Goal: Task Accomplishment & Management: Complete application form

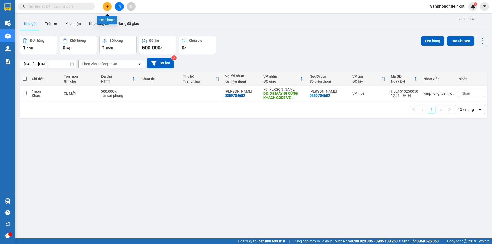
click at [108, 6] on icon "plus" at bounding box center [107, 6] width 3 height 0
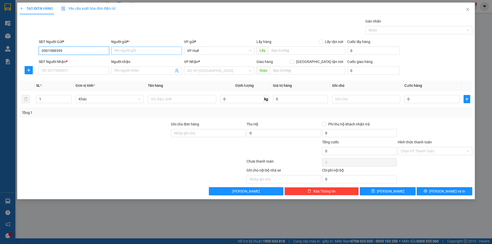
type input "0901988399"
click at [138, 52] on input "Người gửi *" at bounding box center [146, 51] width 70 height 8
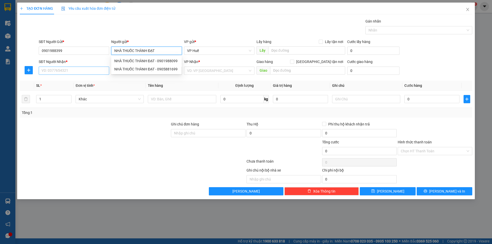
type input "NHÀ THUỐC THÀNH ĐẠT"
click at [95, 72] on input "SĐT Người Nhận *" at bounding box center [74, 71] width 70 height 8
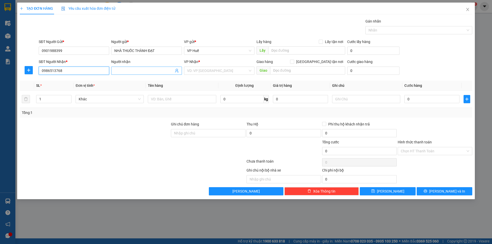
type input "0986513768"
click at [157, 72] on input "Người nhận" at bounding box center [143, 71] width 59 height 6
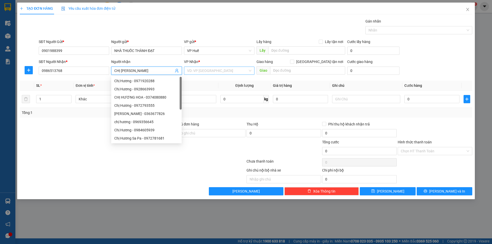
type input "CHỊ [PERSON_NAME]"
click at [201, 71] on input "search" at bounding box center [217, 71] width 61 height 8
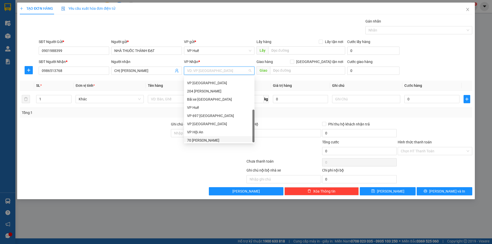
scroll to position [49, 0]
click at [197, 123] on div "VP [GEOGRAPHIC_DATA]" at bounding box center [219, 122] width 64 height 6
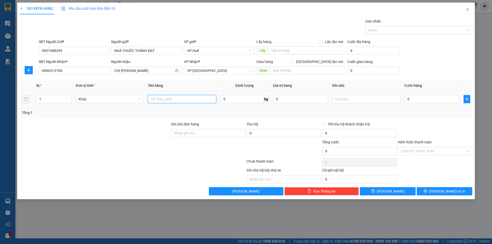
click at [188, 98] on input "text" at bounding box center [182, 99] width 68 height 8
type input "THUỐC"
click at [422, 102] on input "0" at bounding box center [431, 99] width 55 height 8
type input "08"
type input "8"
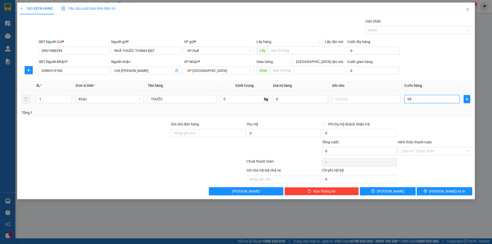
type input "8"
type input "080"
type input "80"
type input "0.800"
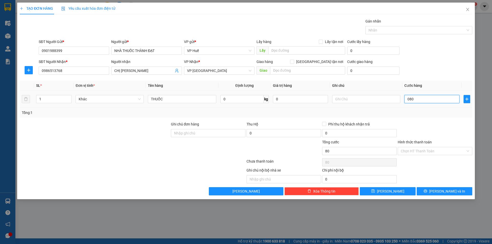
type input "800"
type input "08.000"
type input "8.000"
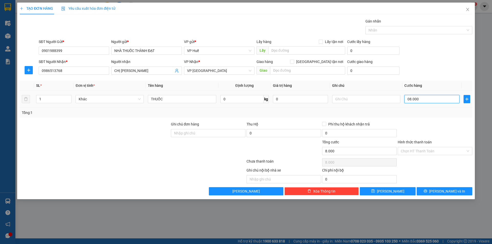
type input "080.000"
type input "80.000"
drag, startPoint x: 409, startPoint y: 100, endPoint x: 406, endPoint y: 99, distance: 3.4
click at [406, 99] on input "080.000" at bounding box center [431, 99] width 55 height 8
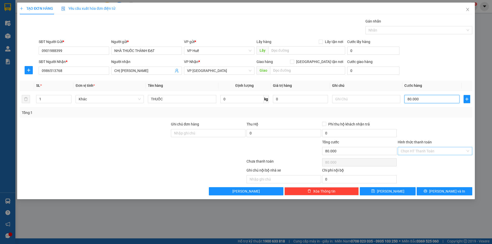
type input "80.000"
click at [428, 152] on input "Hình thức thanh toán" at bounding box center [433, 151] width 65 height 8
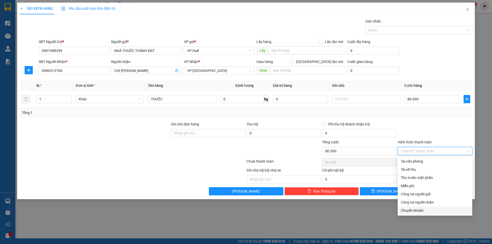
click at [415, 210] on div "Chuyển khoản" at bounding box center [435, 211] width 68 height 6
type input "0"
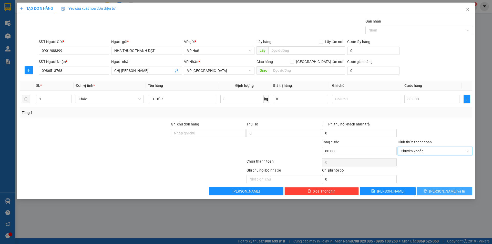
click at [452, 188] on button "[PERSON_NAME] và In" at bounding box center [445, 191] width 56 height 8
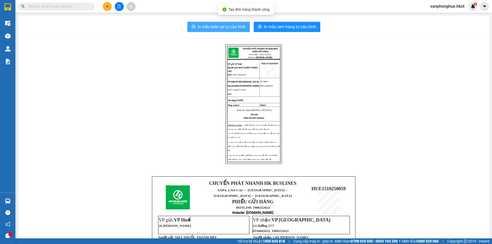
click at [203, 25] on span "In mẫu biên lai tự cấu hình" at bounding box center [222, 27] width 48 height 6
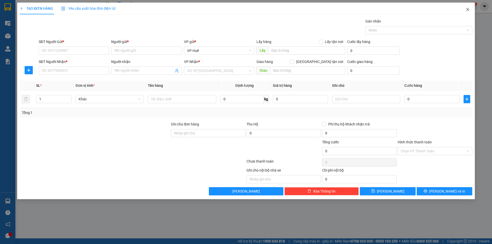
click at [468, 8] on icon "close" at bounding box center [468, 9] width 4 height 4
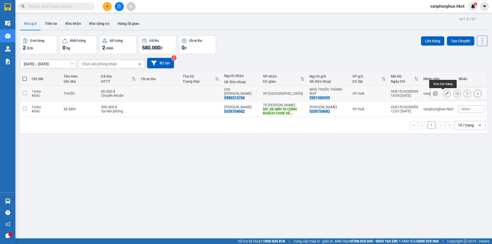
click at [445, 93] on icon at bounding box center [447, 94] width 4 height 4
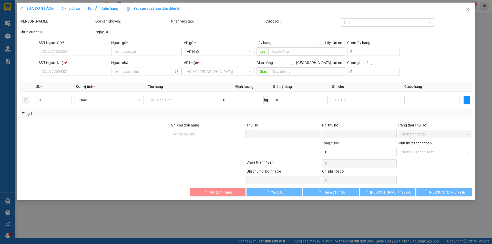
type input "0901988399"
type input "NHÀ THUỐC THÀNH ĐẠT"
type input "0986513768"
type input "CHỊ [PERSON_NAME]"
type input "0"
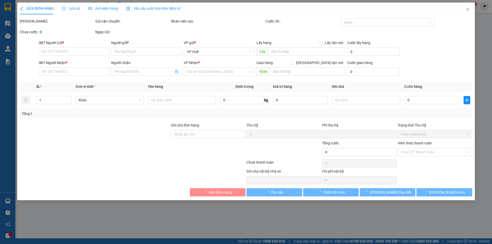
type input "80.000"
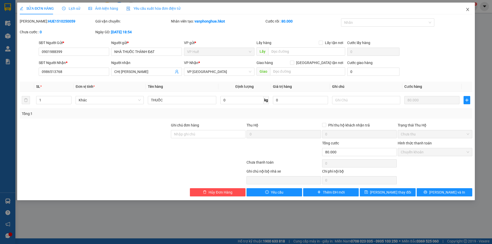
click at [468, 7] on span "Close" at bounding box center [468, 10] width 14 height 14
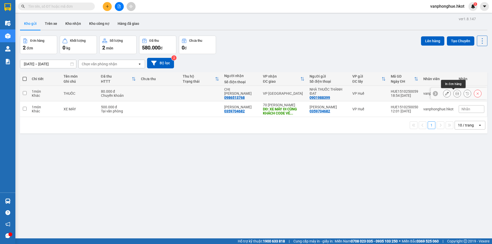
click at [455, 92] on icon at bounding box center [457, 94] width 4 height 4
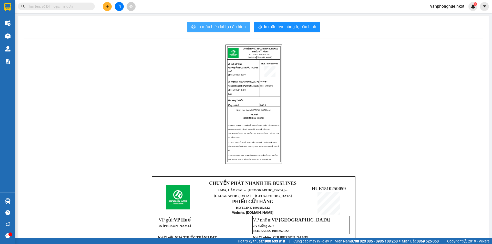
click at [219, 27] on span "In mẫu biên lai tự cấu hình" at bounding box center [222, 27] width 48 height 6
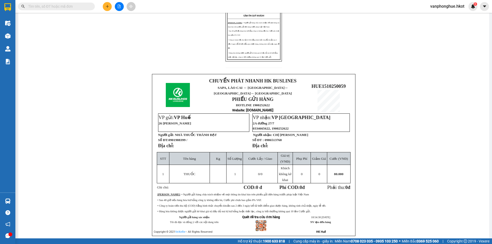
scroll to position [128, 0]
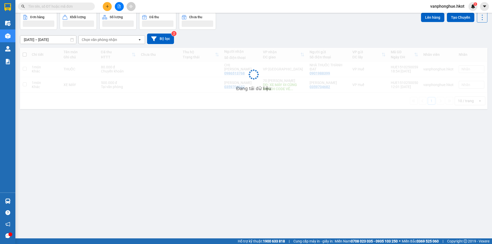
scroll to position [24, 0]
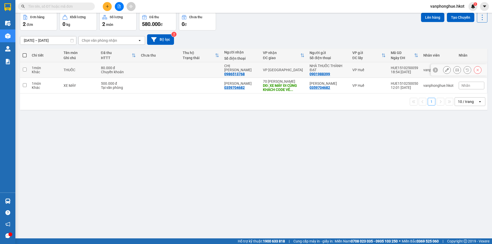
click at [443, 68] on button at bounding box center [446, 70] width 7 height 9
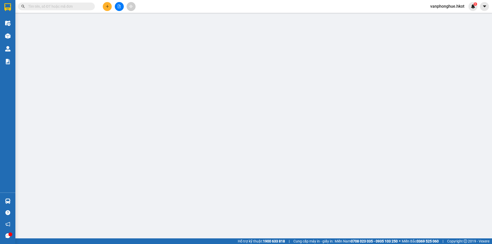
type input "0901988399"
type input "NHÀ THUỐC THÀNH ĐẠT"
type input "0986513768"
type input "CHỊ [PERSON_NAME]"
type input "0"
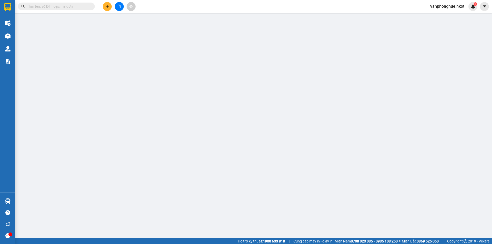
type input "80.000"
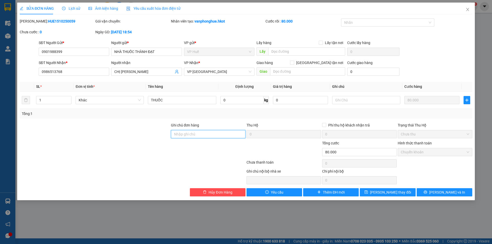
click at [195, 133] on input "Ghi chú đơn hàng" at bounding box center [208, 134] width 75 height 8
type input "khách ckcty 15/10"
click at [402, 193] on button "[PERSON_NAME] thay đổi" at bounding box center [388, 192] width 56 height 8
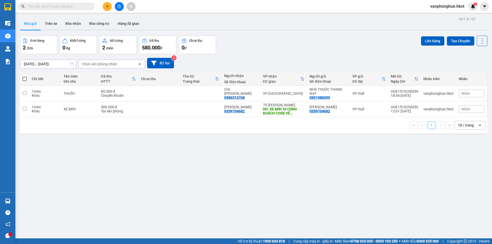
click at [249, 208] on div "ver 1.8.147 Kho gửi Trên xe Kho nhận Kho công nợ Hàng đã giao Đơn hàng 2 đơn Kh…" at bounding box center [254, 137] width 472 height 244
click at [285, 107] on div "DĐ: XE MÁY ĐI CÙNG KHÁCH CODE VÉ ..." at bounding box center [284, 111] width 42 height 8
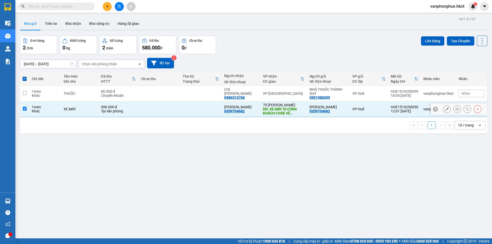
click at [286, 105] on div "70 [PERSON_NAME]" at bounding box center [284, 105] width 42 height 4
checkbox input "false"
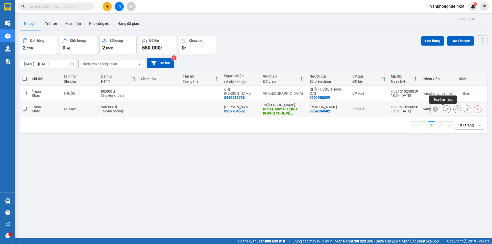
click at [445, 109] on button at bounding box center [446, 109] width 7 height 9
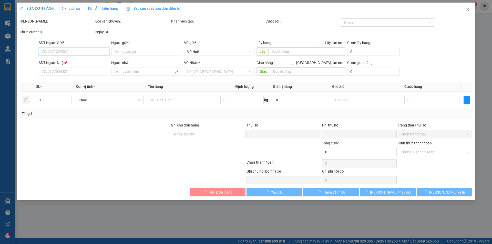
type input "0359704682"
type input "[PERSON_NAME]"
type input "0359704682"
type input "[PERSON_NAME]"
type input "XE MÁY ĐI CÙNG KHÁCH CODE VÉ G5VJ46 - KHÁCH XUỐNG GO [GEOGRAPHIC_DATA]"
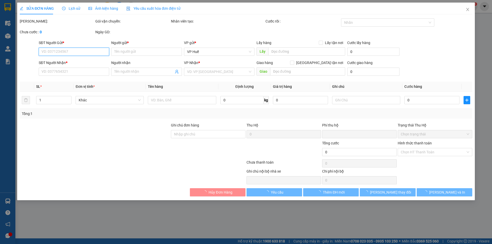
type input "0"
type input "500.000"
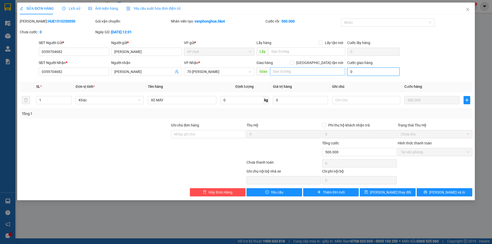
type input "0"
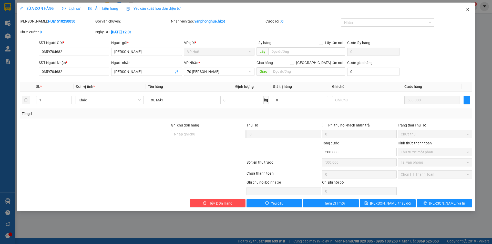
click at [469, 9] on icon "close" at bounding box center [468, 9] width 4 height 4
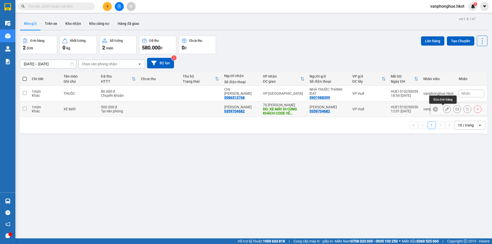
click at [445, 109] on icon at bounding box center [447, 109] width 4 height 4
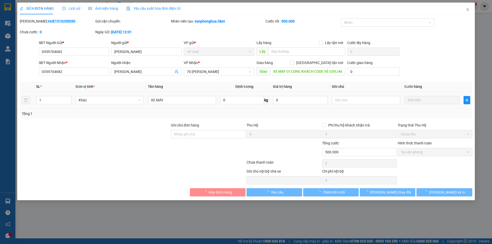
type input "0359704682"
type input "[PERSON_NAME]"
type input "0359704682"
type input "[PERSON_NAME]"
type input "XE MÁY ĐI CÙNG KHÁCH CODE VÉ G5VJ46 - KHÁCH XUỐNG GO [GEOGRAPHIC_DATA]"
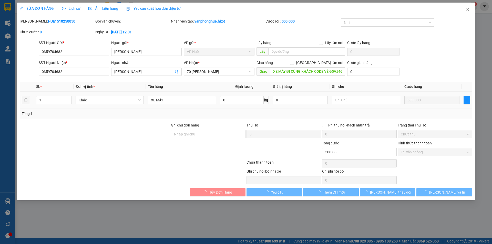
type input "0"
type input "500.000"
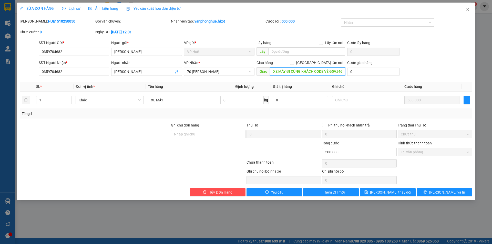
click at [331, 72] on input "XE MÁY ĐI CÙNG KHÁCH CODE VÉ G5VJ46 - KHÁCH XUỐNG GO [GEOGRAPHIC_DATA]" at bounding box center [307, 71] width 75 height 8
drag, startPoint x: 331, startPoint y: 72, endPoint x: 287, endPoint y: 72, distance: 44.3
click at [287, 72] on input "XE MÁY ĐI CÙNG KHÁCH CODE VÉ G5VJ46 - KHÁCH XUỐNG GO [GEOGRAPHIC_DATA]" at bounding box center [307, 71] width 75 height 8
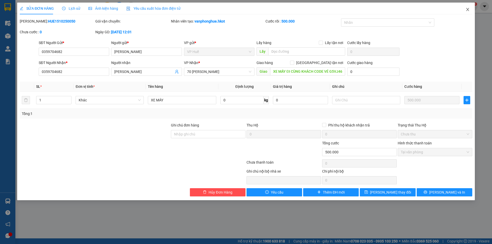
click at [469, 9] on icon "close" at bounding box center [468, 9] width 4 height 4
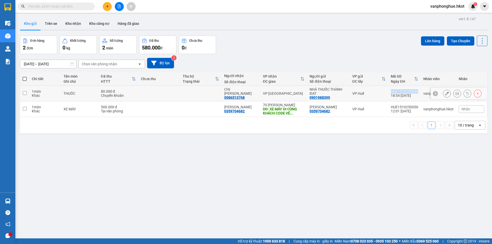
copy div "HUE1510250059"
drag, startPoint x: 388, startPoint y: 91, endPoint x: 415, endPoint y: 89, distance: 27.0
click at [415, 89] on td "HUE1510250059 18:54 [DATE]" at bounding box center [404, 94] width 33 height 16
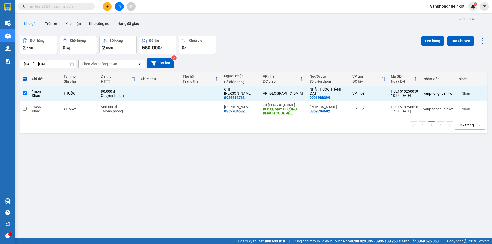
click at [253, 183] on div "ver 1.8.147 Kho gửi Trên xe Kho nhận Kho công nợ Hàng đã giao Đơn hàng 2 đơn Kh…" at bounding box center [254, 137] width 472 height 244
click at [24, 93] on input "checkbox" at bounding box center [25, 93] width 4 height 4
checkbox input "false"
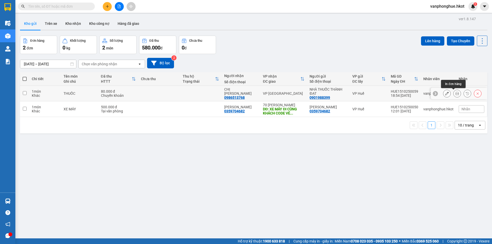
click at [455, 93] on button at bounding box center [457, 93] width 7 height 9
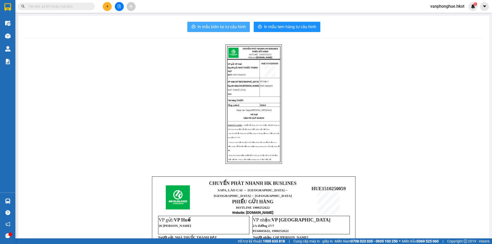
click at [218, 26] on span "In mẫu biên lai tự cấu hình" at bounding box center [222, 27] width 48 height 6
drag, startPoint x: 104, startPoint y: 99, endPoint x: 130, endPoint y: 63, distance: 44.8
click at [104, 98] on div "CHUYỂN PHÁT NHANH HK BUSLINES PHIẾU GỬI HÀNG HOTLINE: 1900252622 Website: [DOMA…" at bounding box center [253, 198] width 459 height 307
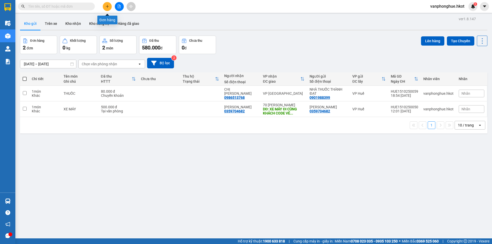
click at [107, 5] on icon "plus" at bounding box center [108, 7] width 4 height 4
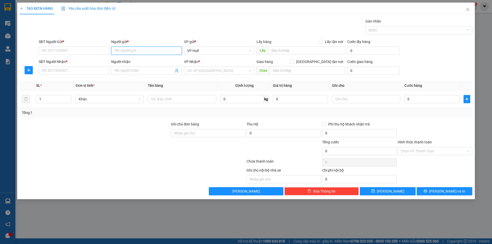
click at [128, 51] on input "Người gửi *" at bounding box center [146, 51] width 70 height 8
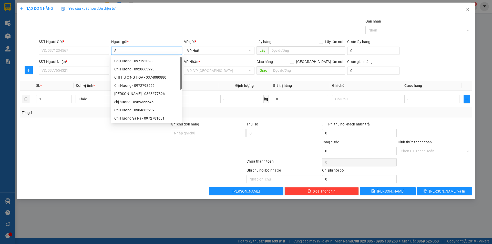
type input "Sp"
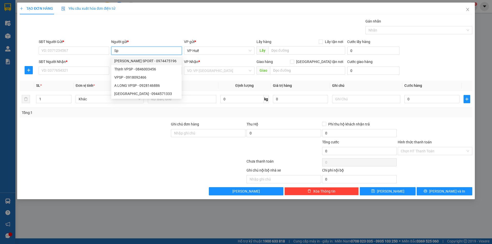
click at [152, 63] on div "[PERSON_NAME] SPORT - 0974475196" at bounding box center [146, 61] width 64 height 6
type input "0974475196"
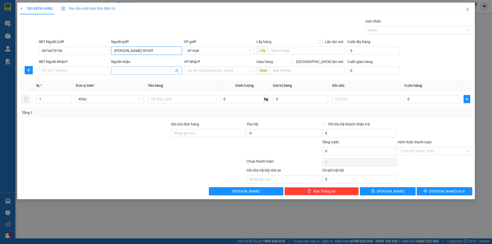
type input "[PERSON_NAME] SPORT"
click at [133, 70] on input "Người nhận" at bounding box center [143, 71] width 59 height 6
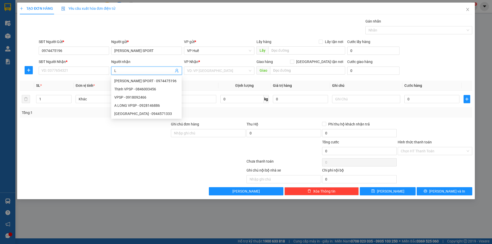
type input "Lâ"
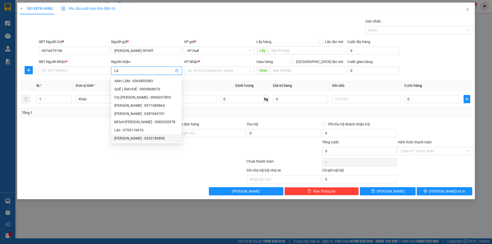
click at [139, 138] on div "[PERSON_NAME] - 0333180890" at bounding box center [146, 139] width 64 height 6
type input "0333180890"
type input "[PERSON_NAME]"
type input "NGƯỜI NHẬN THANH TOÁN CƯỚC"
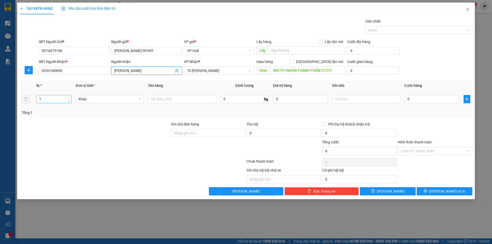
type input "[PERSON_NAME]"
drag, startPoint x: 42, startPoint y: 98, endPoint x: 39, endPoint y: 98, distance: 3.1
click at [39, 98] on input "1" at bounding box center [53, 99] width 35 height 8
type input "2"
click at [169, 99] on input "text" at bounding box center [182, 99] width 68 height 8
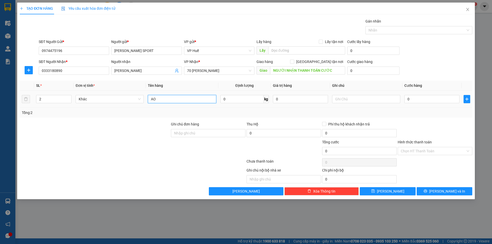
type input "A"
type input "ÁO QUẦN"
type input "2"
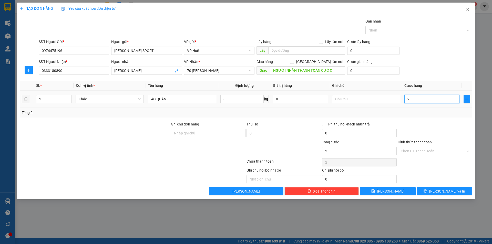
type input "20"
type input "200"
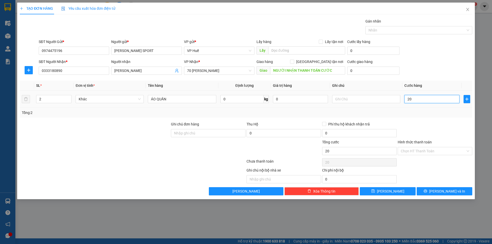
type input "200"
type input "2.000"
type input "20.000"
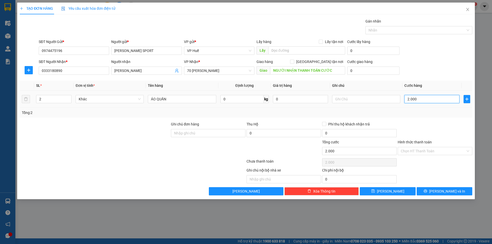
type input "20.000"
type input "200.000"
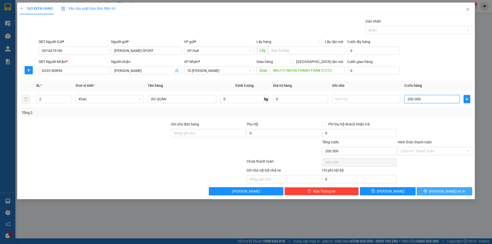
type input "200.000"
click at [441, 191] on span "[PERSON_NAME] và In" at bounding box center [447, 192] width 36 height 6
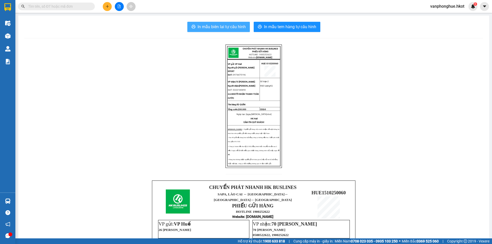
click at [217, 25] on span "In mẫu biên lai tự cấu hình" at bounding box center [222, 27] width 48 height 6
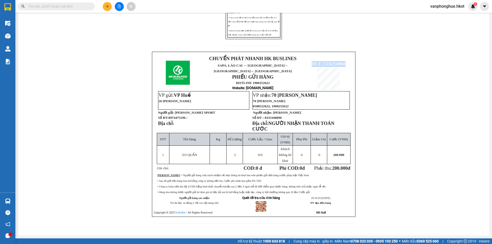
copy span "HUE1510250060"
drag, startPoint x: 308, startPoint y: 59, endPoint x: 347, endPoint y: 60, distance: 38.2
click at [347, 61] on p "HUE1510250060" at bounding box center [329, 64] width 46 height 6
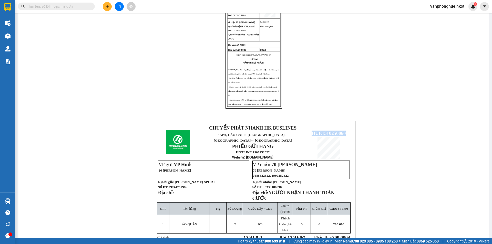
scroll to position [0, 0]
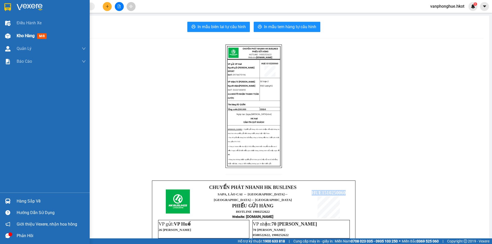
click at [24, 37] on span "Kho hàng" at bounding box center [26, 35] width 18 height 5
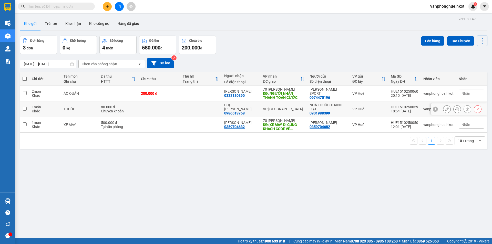
click at [24, 109] on input "checkbox" at bounding box center [25, 109] width 4 height 4
checkbox input "true"
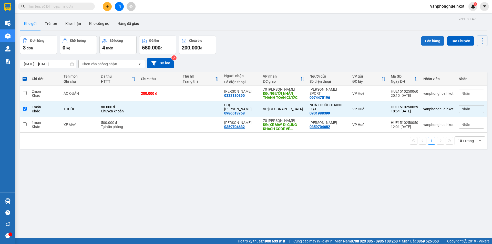
click at [430, 40] on button "Lên hàng" at bounding box center [432, 40] width 23 height 9
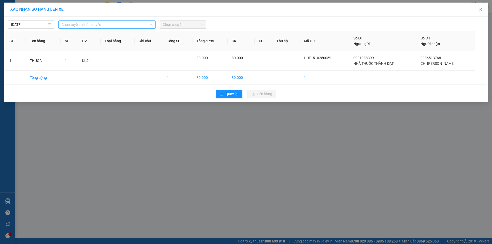
click at [80, 23] on span "Chọn tuyến - nhóm tuyến" at bounding box center [107, 25] width 91 height 8
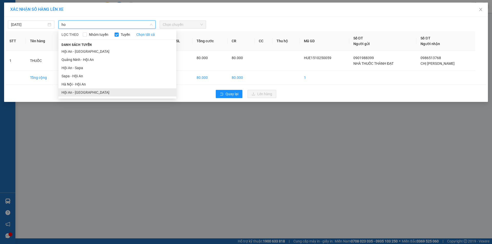
type input "ho"
click at [75, 93] on li "Hội An - [GEOGRAPHIC_DATA]" at bounding box center [117, 92] width 118 height 8
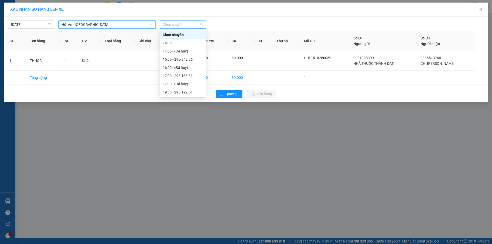
click at [187, 24] on span "Chọn chuyến" at bounding box center [183, 25] width 40 height 8
click at [187, 77] on div "17:00 - 29E-133.31" at bounding box center [183, 76] width 40 height 6
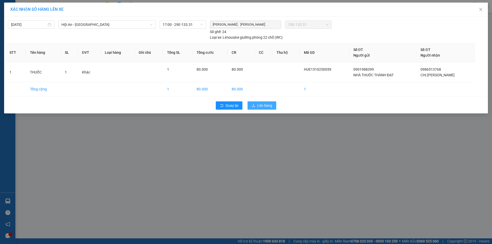
click at [264, 107] on span "Lên hàng" at bounding box center [264, 106] width 15 height 6
